Goal: Participate in discussion

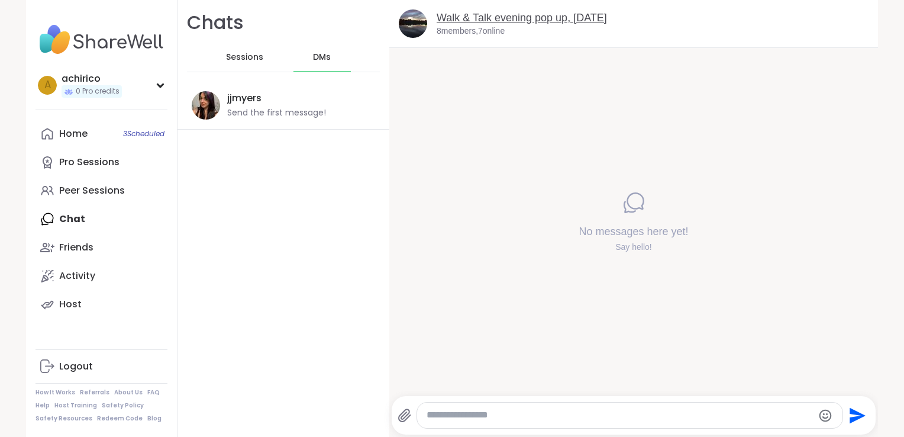
click at [470, 15] on link "Walk & Talk evening pop up, [DATE]" at bounding box center [522, 18] width 170 height 12
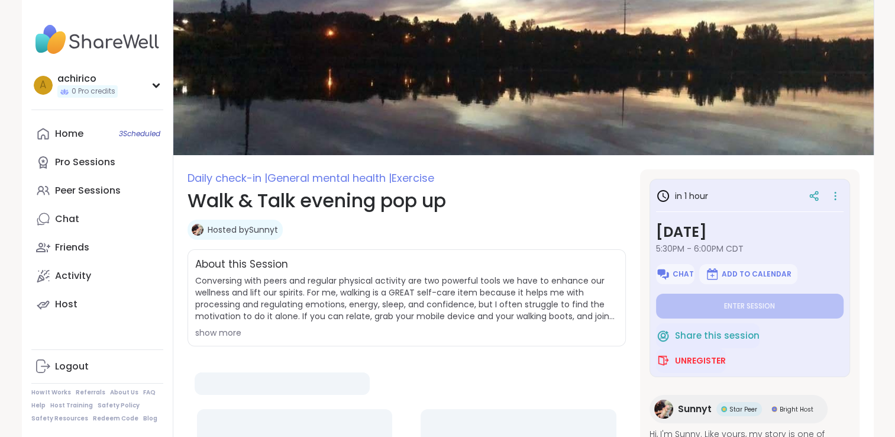
type textarea "*"
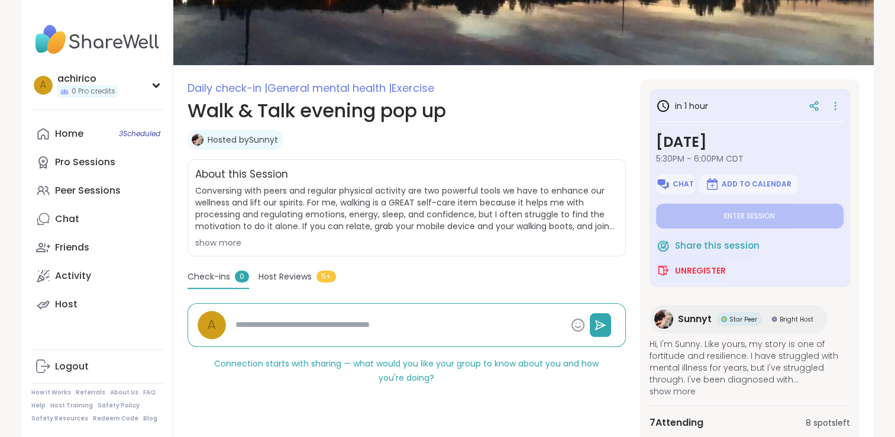
scroll to position [92, 0]
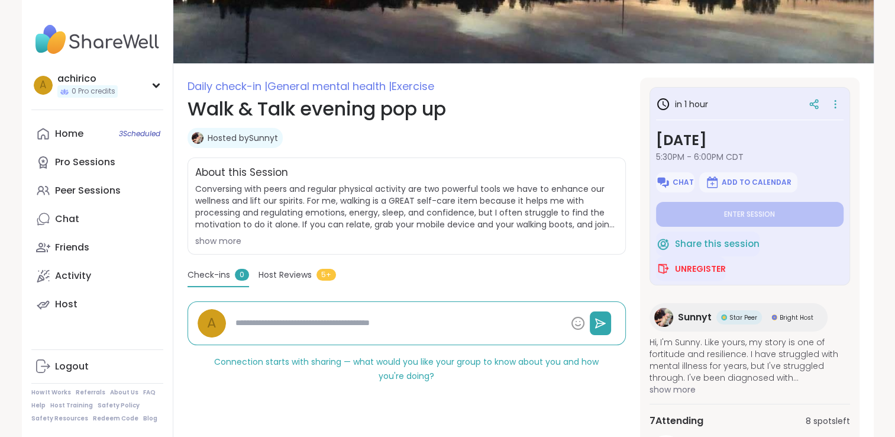
click at [279, 273] on span "Host Reviews" at bounding box center [285, 275] width 53 height 12
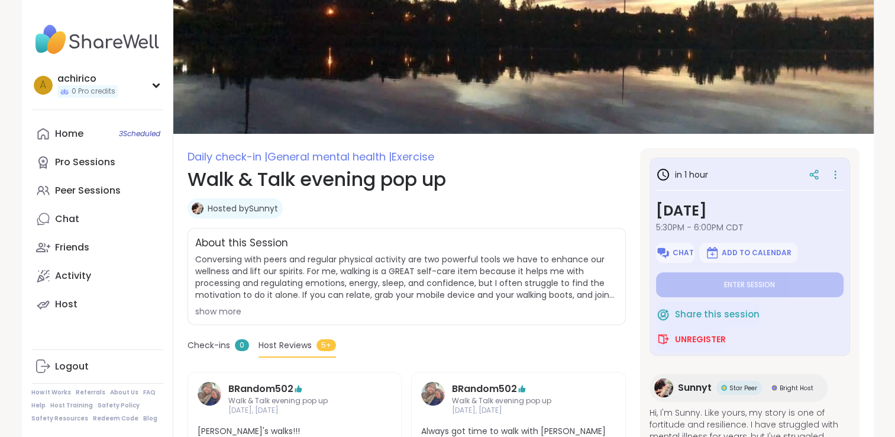
scroll to position [0, 0]
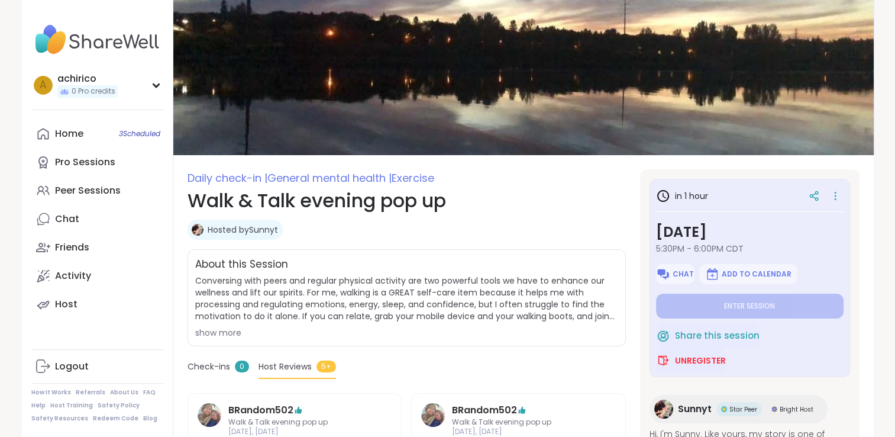
click at [209, 334] on div "show more" at bounding box center [406, 333] width 423 height 12
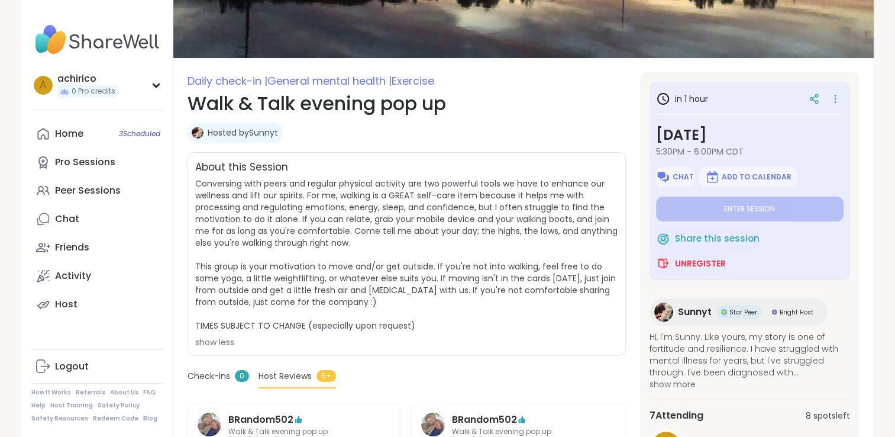
scroll to position [99, 0]
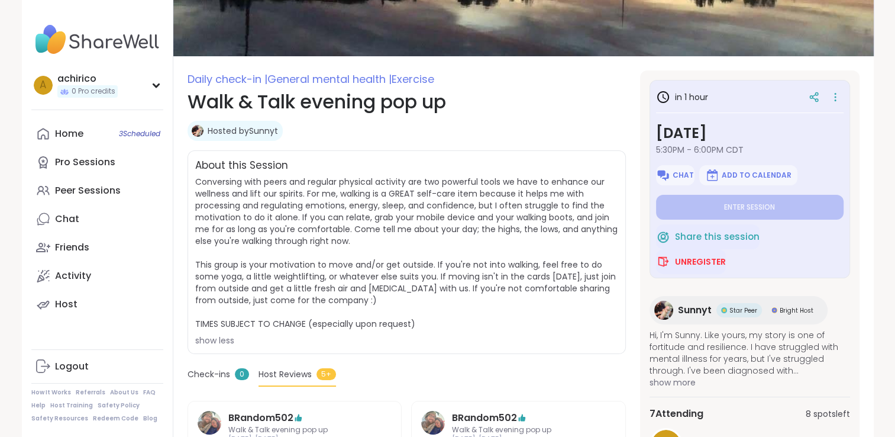
click at [664, 377] on span "show more" at bounding box center [750, 382] width 201 height 12
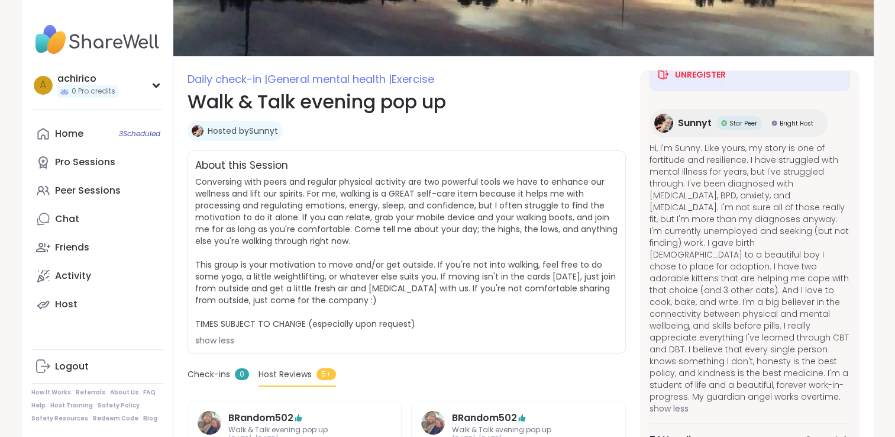
scroll to position [227, 0]
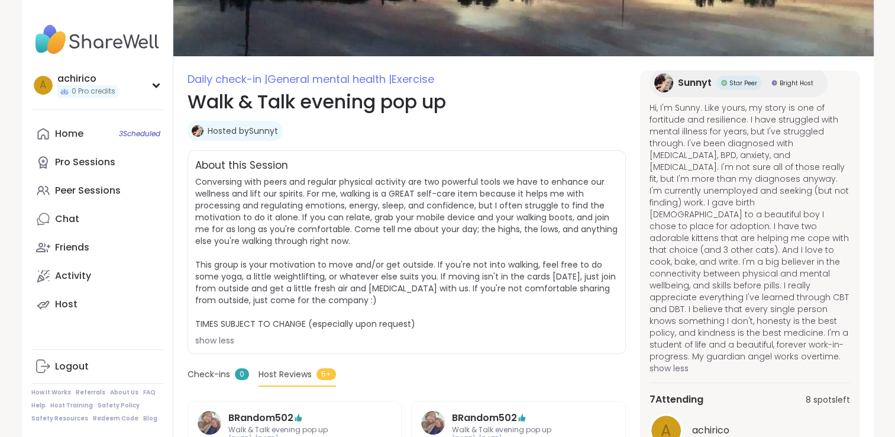
click at [569, 122] on div "Hosted by [PERSON_NAME]" at bounding box center [407, 131] width 438 height 20
